Goal: Find contact information: Find contact information

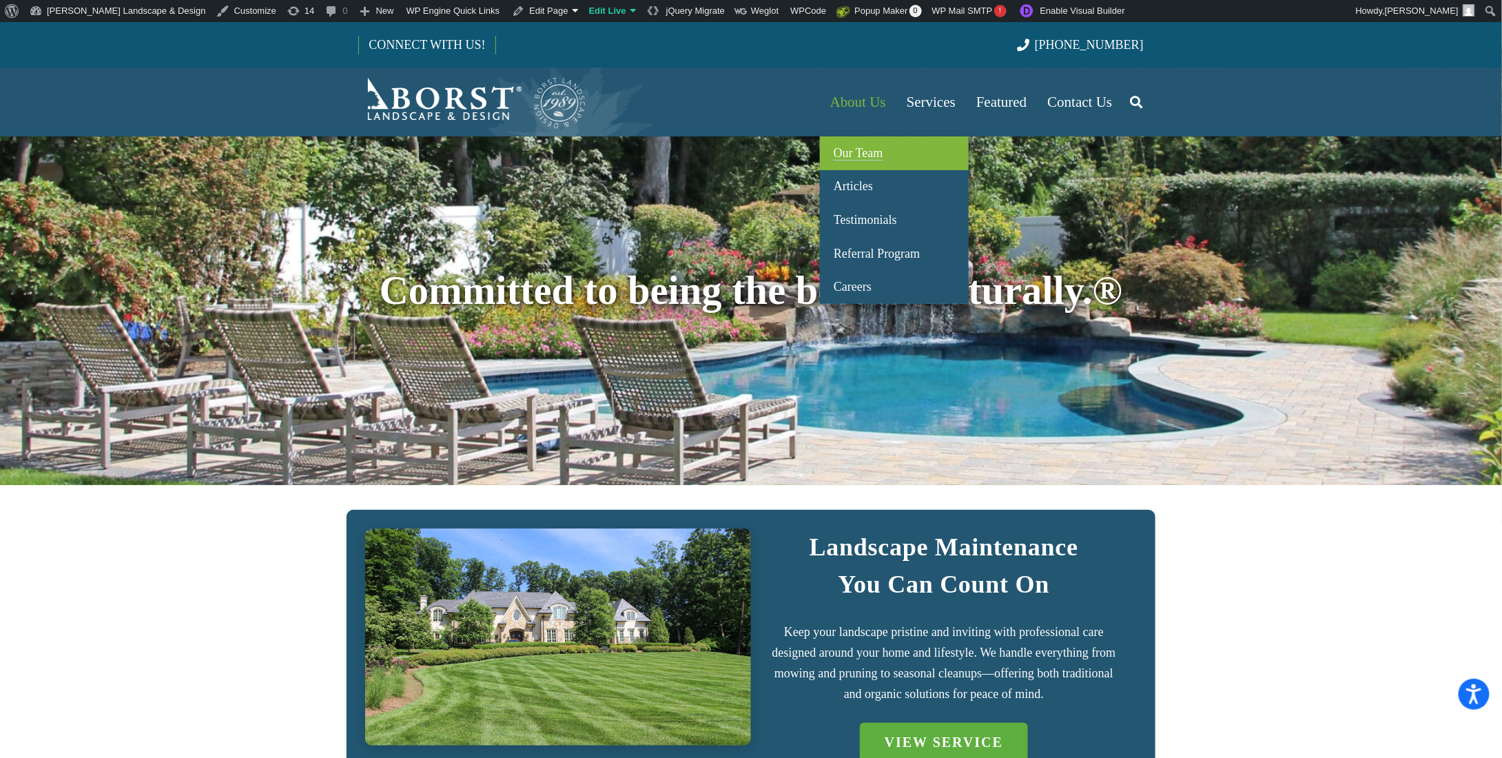
click at [897, 158] on link "Our Team" at bounding box center [894, 153] width 149 height 34
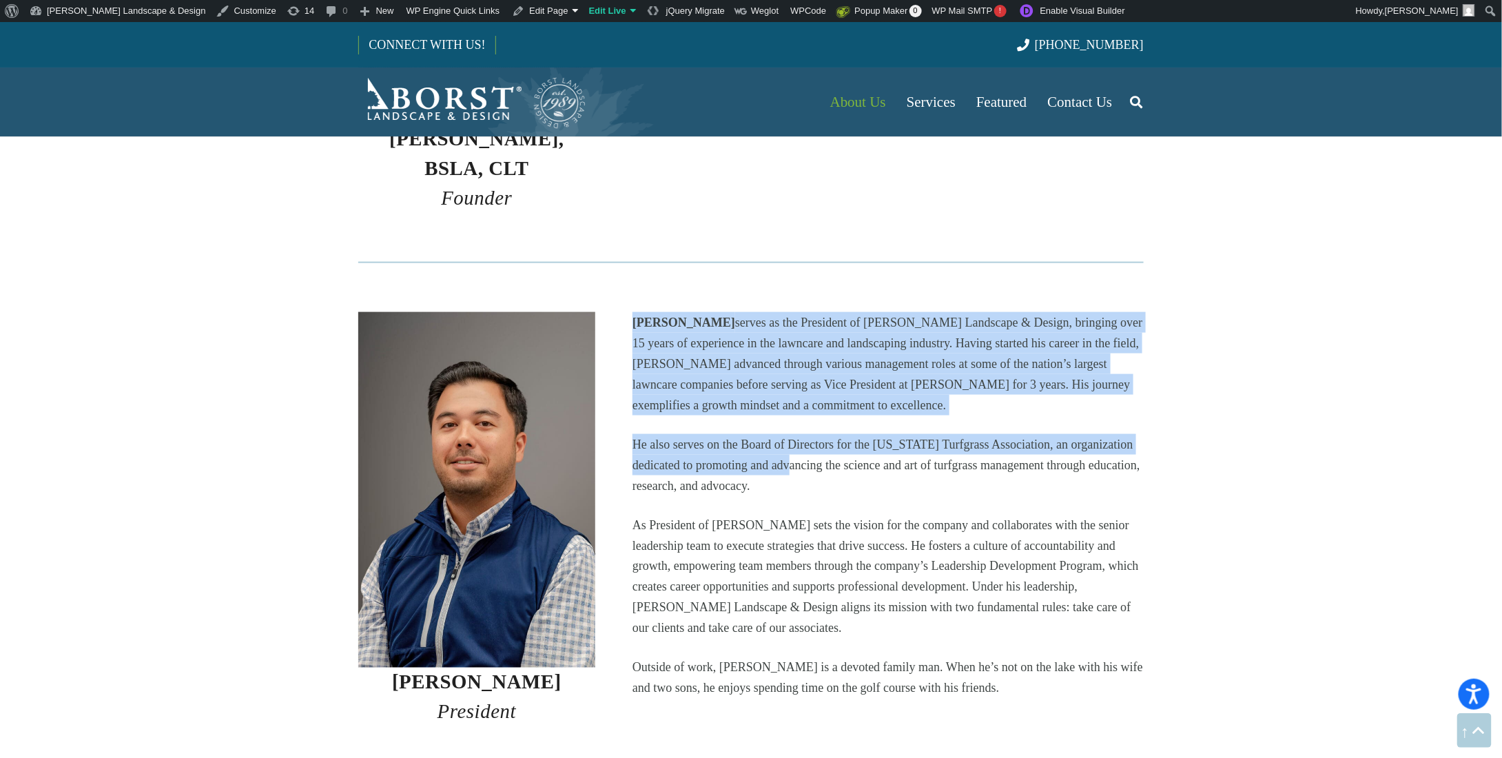
scroll to position [758, 0]
drag, startPoint x: 631, startPoint y: 365, endPoint x: 791, endPoint y: 444, distance: 178.4
click at [791, 444] on div "[PERSON_NAME] serves as the President of [PERSON_NAME] Landscape & Design, brin…" at bounding box center [888, 518] width 548 height 415
click at [825, 396] on div "[PERSON_NAME] serves as the President of [PERSON_NAME] Landscape & Design, brin…" at bounding box center [888, 504] width 511 height 387
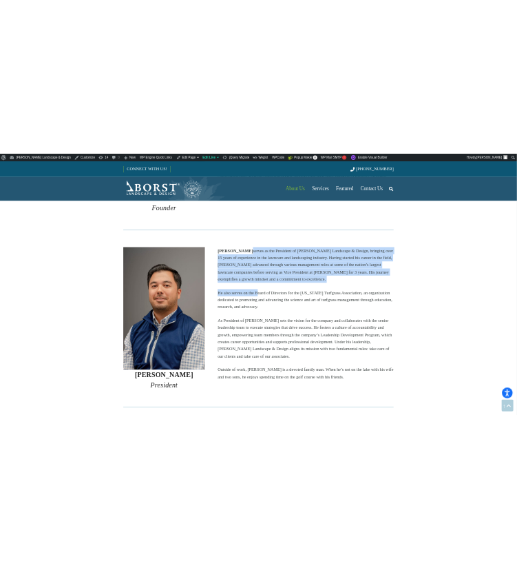
scroll to position [827, 0]
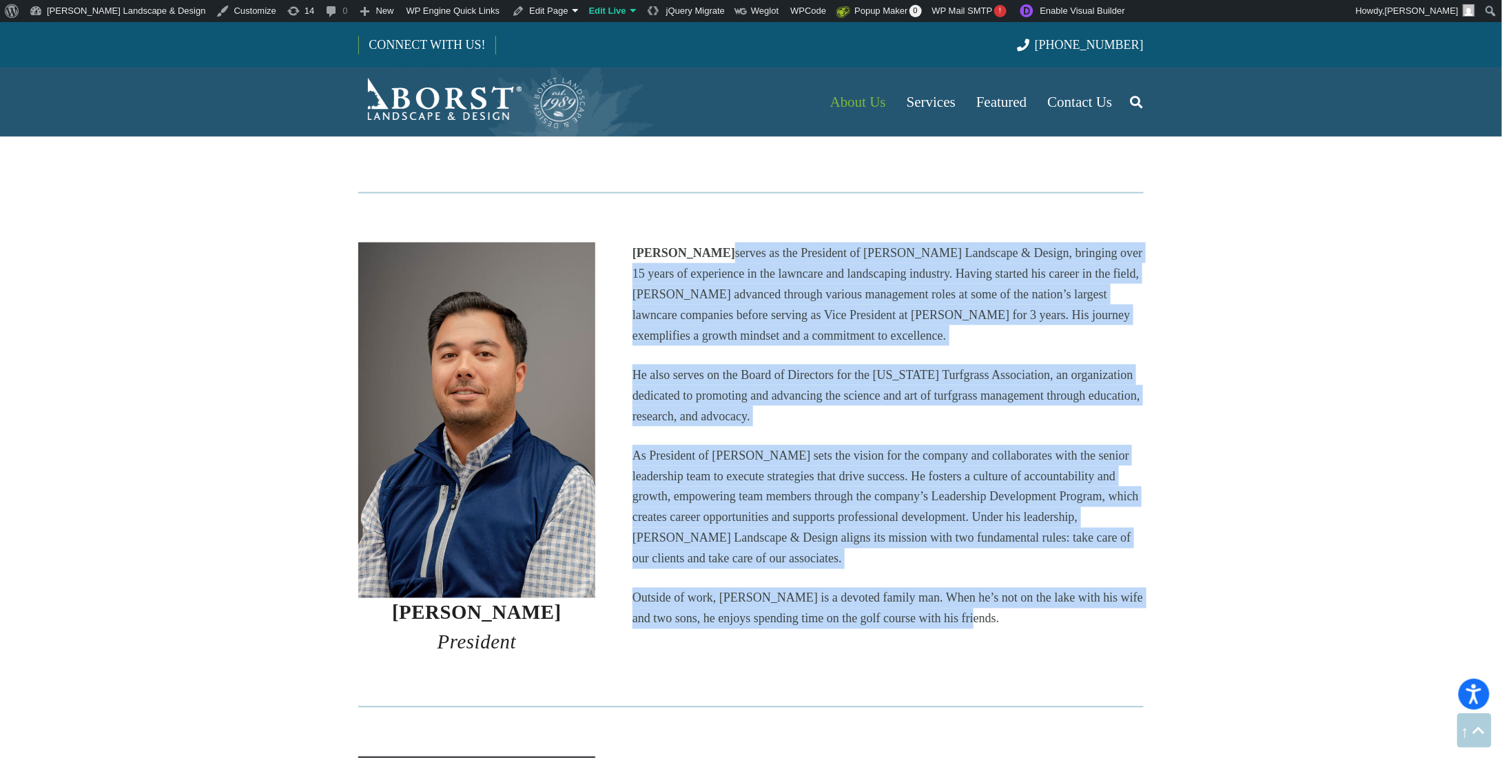
drag, startPoint x: 729, startPoint y: 287, endPoint x: 1029, endPoint y: 590, distance: 426.3
click at [1029, 590] on div "[PERSON_NAME] serves as the President of [PERSON_NAME] Landscape & Design, brin…" at bounding box center [888, 436] width 511 height 387
copy div "loremi do sit Ametconse ad Elits Doeiusmod & Tempor, incididu utla 68 etdol ma …"
